Goal: Task Accomplishment & Management: Use online tool/utility

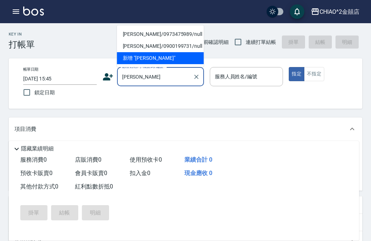
scroll to position [23, 0]
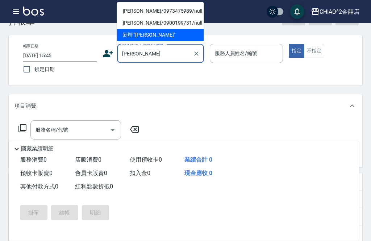
click at [176, 12] on li "[PERSON_NAME]/0973475989/null" at bounding box center [160, 11] width 87 height 12
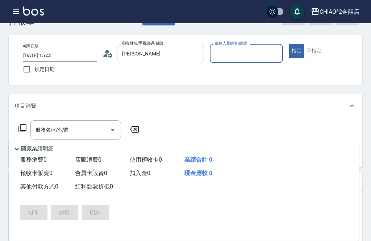
type input "[PERSON_NAME]/0973475989/null"
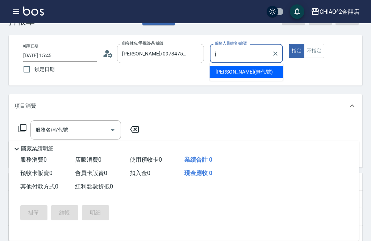
click at [243, 72] on span "[PERSON_NAME] (無代號)" at bounding box center [244, 72] width 57 height 8
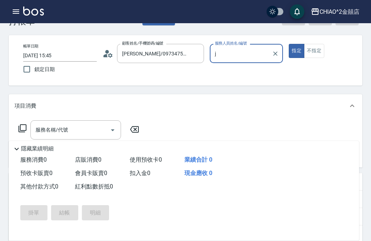
type input "[PERSON_NAME](無代號)"
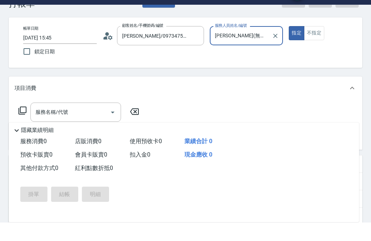
click at [95, 124] on input "服務名稱/代號" at bounding box center [70, 130] width 73 height 13
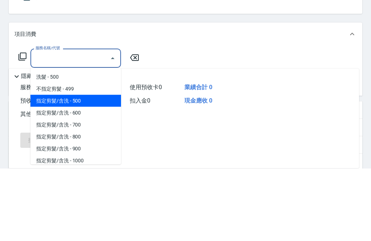
scroll to position [5, 0]
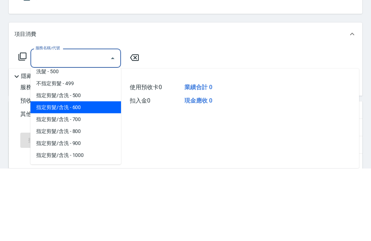
click at [96, 174] on span "指定剪髮/含洗 - 600" at bounding box center [75, 180] width 91 height 12
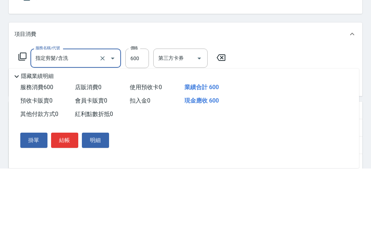
type input "指定剪髮/含洗"
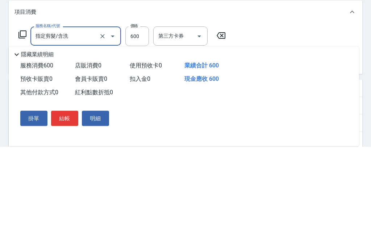
scroll to position [117, 0]
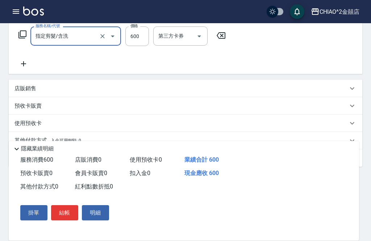
click at [125, 141] on div "其他付款方式 入金可用餘額: 0" at bounding box center [182, 141] width 334 height 8
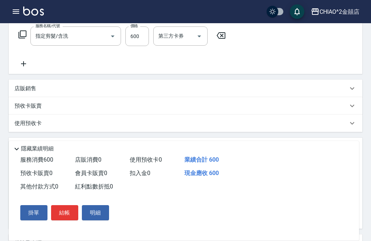
scroll to position [0, 0]
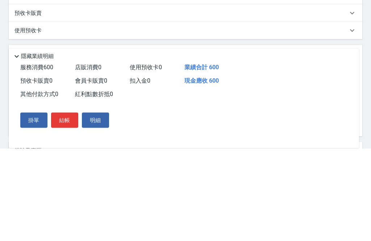
click at [50, 156] on span "服務消費 600" at bounding box center [36, 159] width 33 height 7
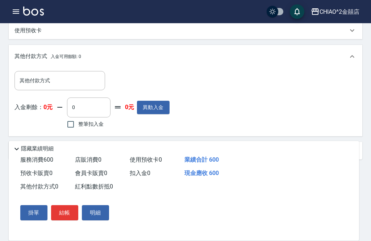
click at [82, 85] on input "其他付款方式" at bounding box center [60, 80] width 84 height 13
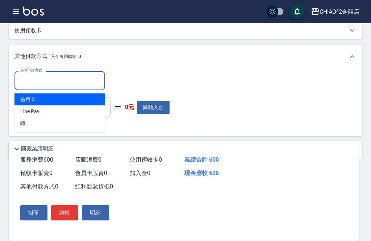
scroll to position [210, 0]
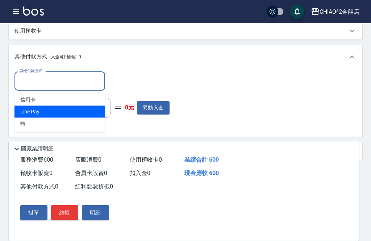
click at [78, 109] on span "Line Pay" at bounding box center [60, 112] width 91 height 12
type input "Line Pay"
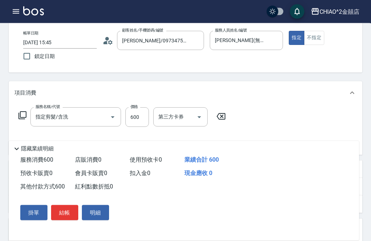
scroll to position [33, 0]
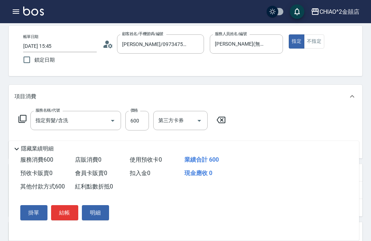
type input "600"
click at [68, 221] on button "結帳" at bounding box center [64, 212] width 27 height 15
